Goal: Task Accomplishment & Management: Use online tool/utility

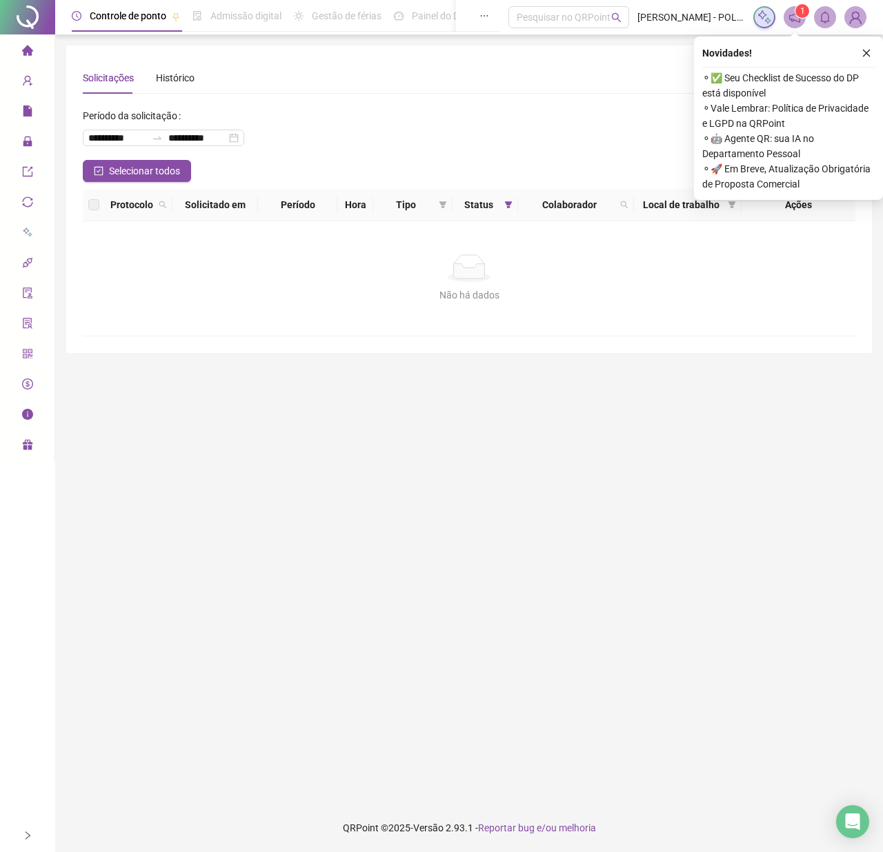
click at [865, 51] on icon "close" at bounding box center [866, 53] width 10 height 10
click at [867, 58] on button "button" at bounding box center [866, 53] width 17 height 17
click at [866, 55] on icon "close" at bounding box center [866, 53] width 10 height 10
